Goal: Find specific page/section: Find specific page/section

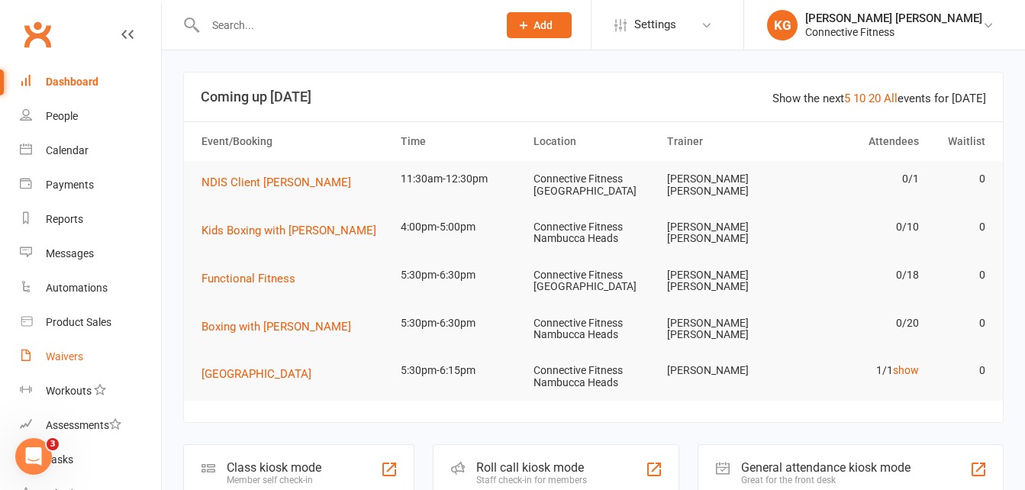
click at [62, 356] on div "Waivers" at bounding box center [64, 356] width 37 height 12
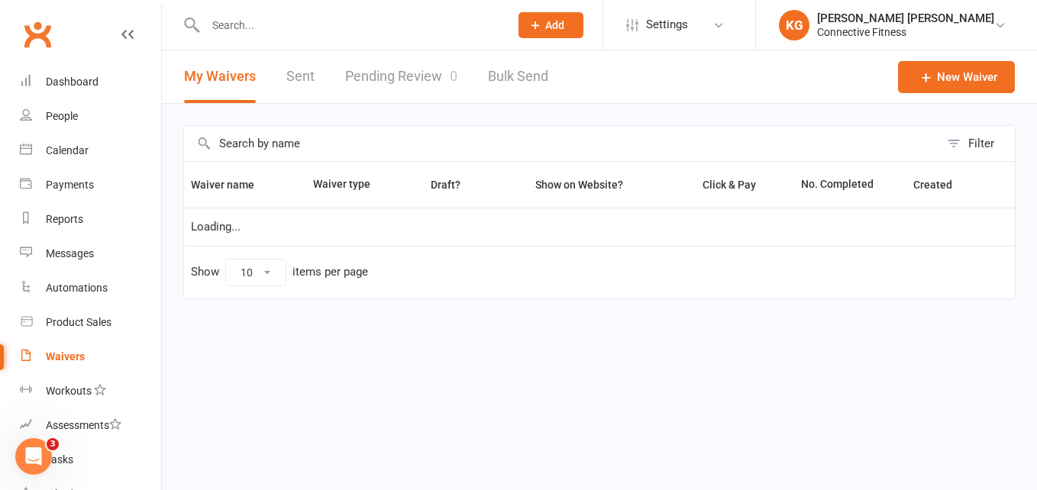
select select "100"
click at [62, 356] on div "Waivers" at bounding box center [65, 356] width 39 height 12
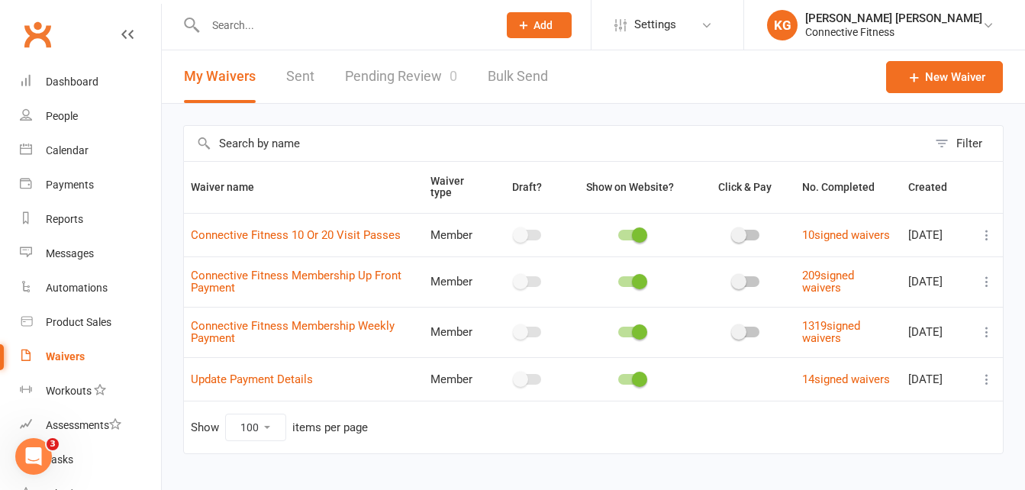
click at [395, 76] on link "Pending Review 0" at bounding box center [401, 76] width 112 height 53
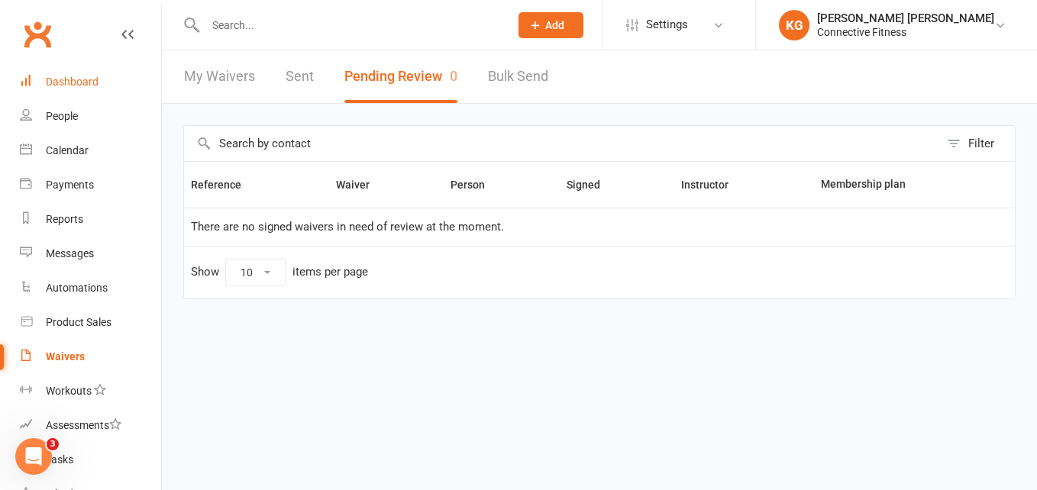
click at [59, 78] on div "Dashboard" at bounding box center [72, 82] width 53 height 12
